Goal: Task Accomplishment & Management: Use online tool/utility

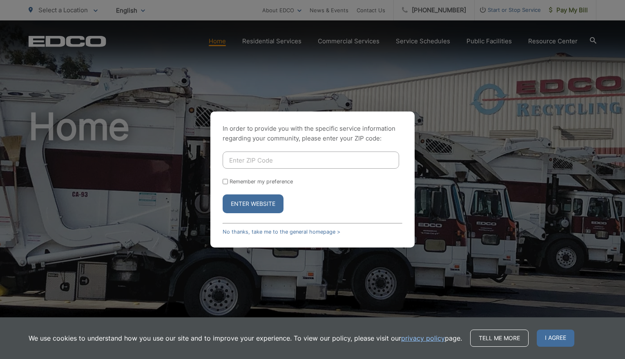
click at [242, 160] on input "Enter ZIP Code" at bounding box center [311, 160] width 177 height 17
type input "90245"
click at [226, 181] on input "Remember my preference" at bounding box center [225, 181] width 5 height 5
checkbox input "true"
click at [242, 201] on button "Enter Website" at bounding box center [253, 204] width 61 height 19
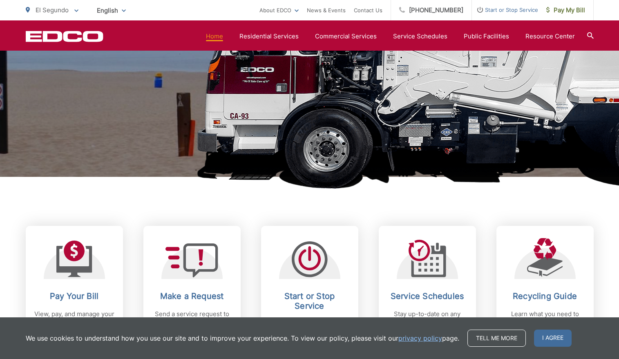
scroll to position [198, 0]
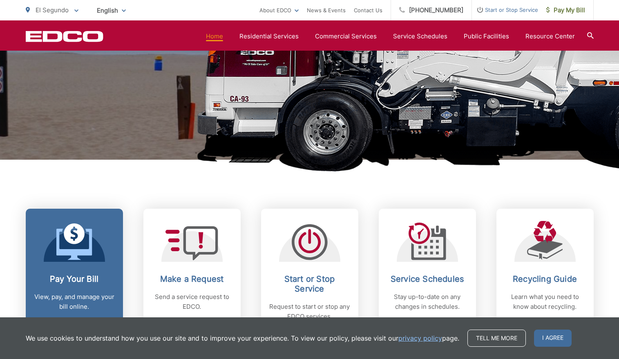
click at [58, 257] on icon at bounding box center [74, 242] width 36 height 37
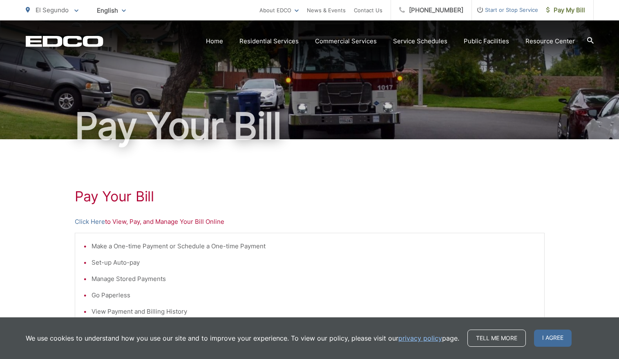
scroll to position [160, 0]
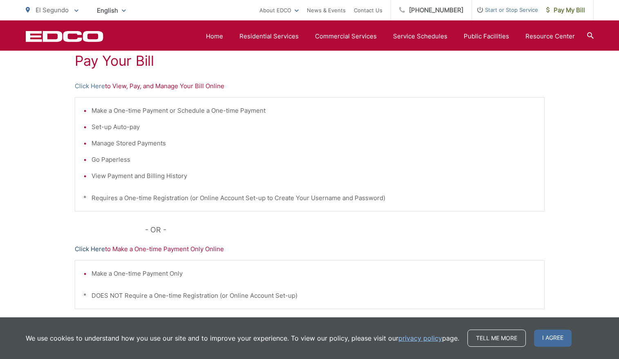
click at [97, 251] on link "Click Here" at bounding box center [90, 249] width 30 height 10
click at [85, 246] on link "Click Here" at bounding box center [90, 249] width 30 height 10
